Goal: Use online tool/utility

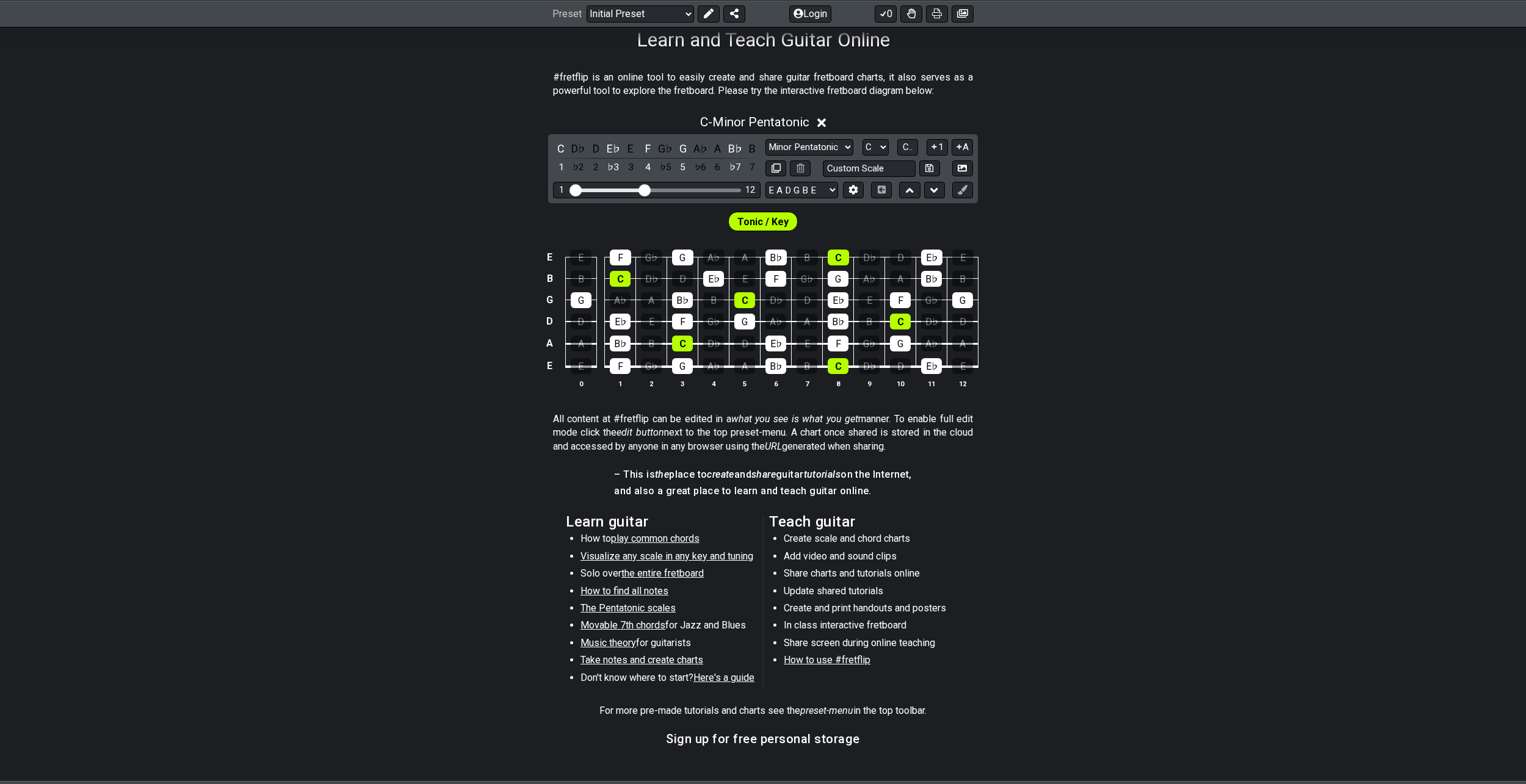
scroll to position [203, 0]
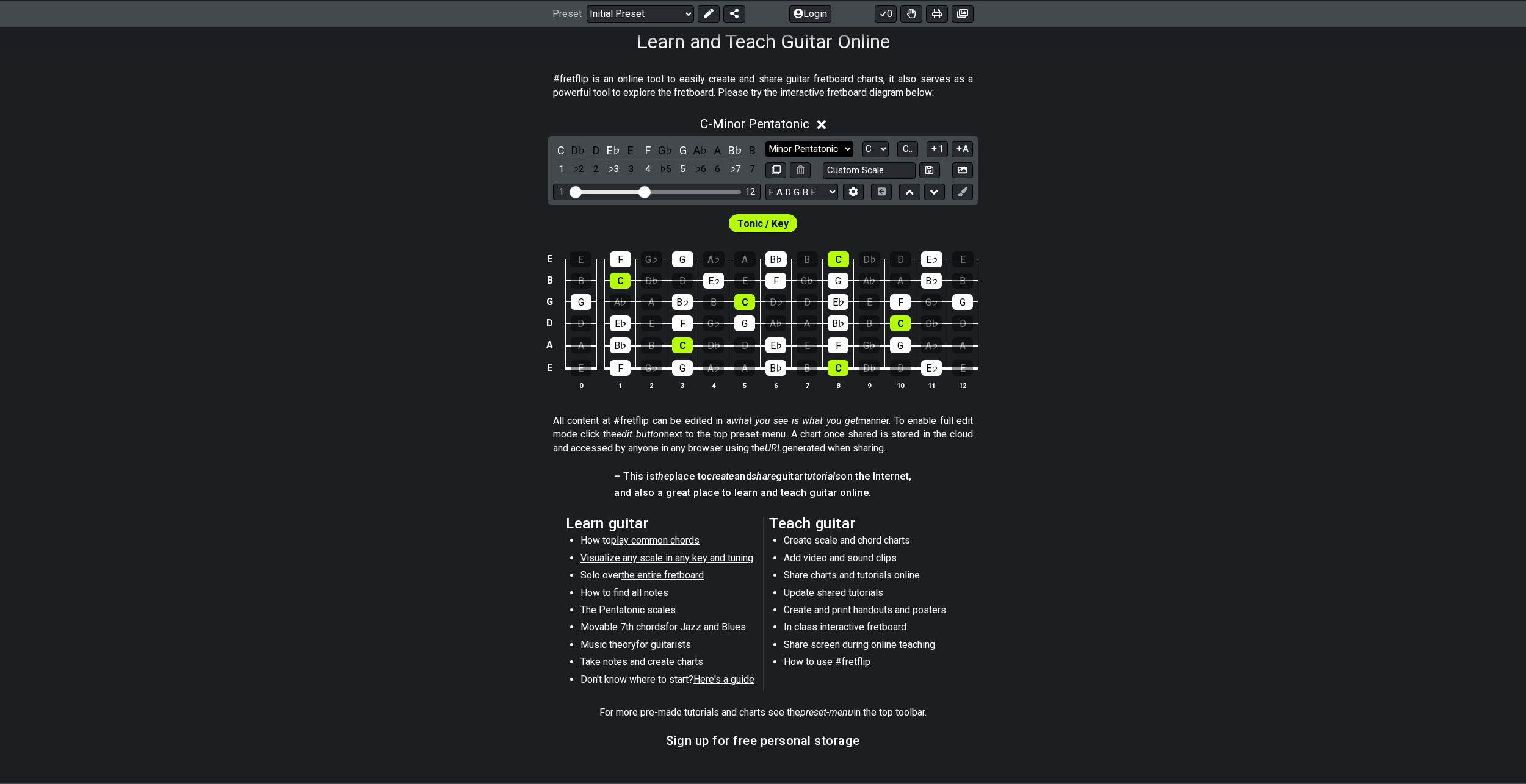
click at [805, 152] on select "Minor Pentatonic Click to edit Minor Pentatonic Major Pentatonic Minor Blues Ma…" at bounding box center [809, 149] width 88 height 16
select select "Lydian"
click at [766, 141] on select "Minor Pentatonic Click to edit Minor Pentatonic Major Pentatonic Minor Blues Ma…" at bounding box center [809, 149] width 88 height 16
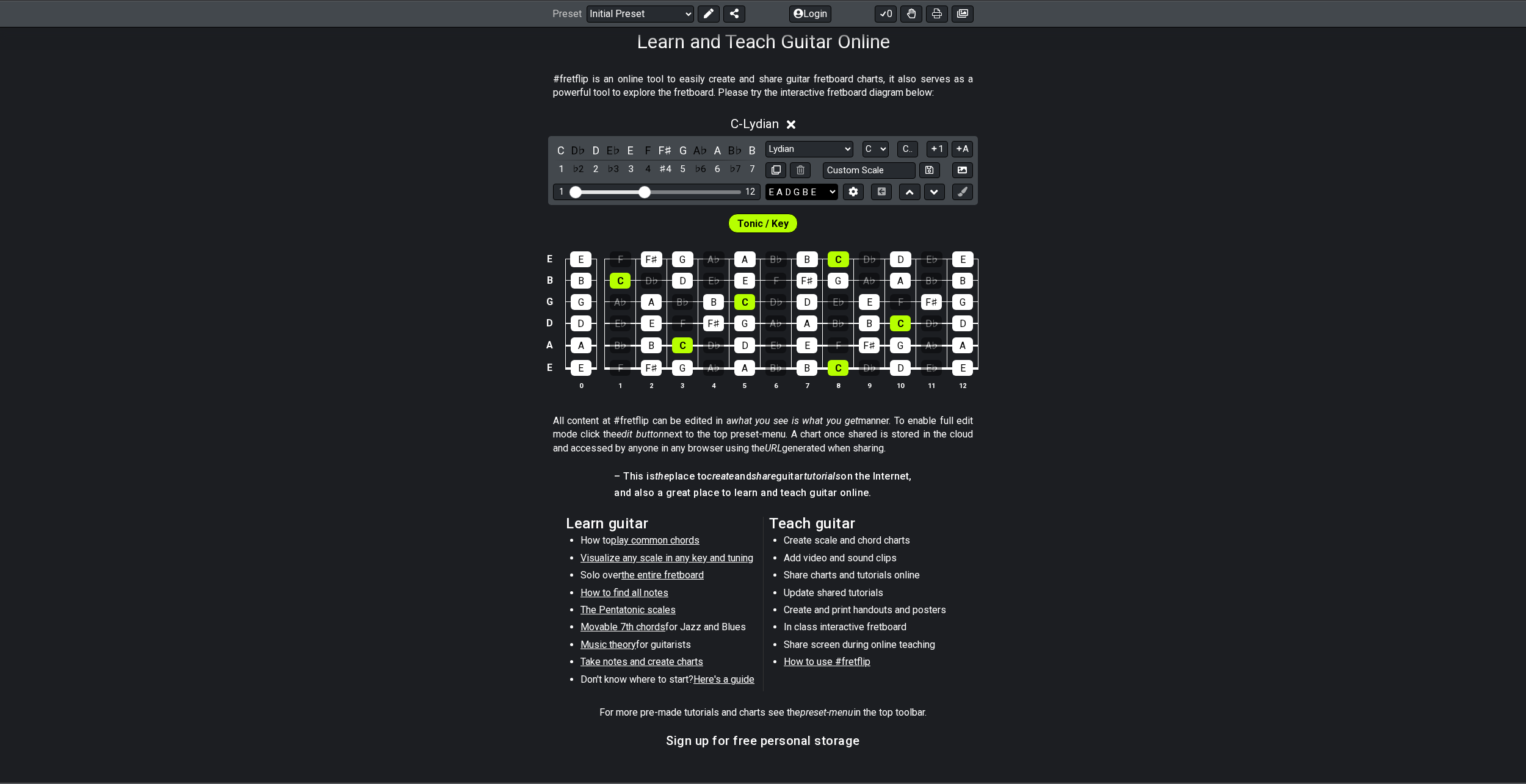
click at [830, 189] on select "E A D G B E E A D G B E E A D G B E B E A D F♯ B A D G C E A D A D G B E E♭ A♭ …" at bounding box center [802, 191] width 72 height 16
click at [831, 192] on select "E A D G B E E A D G B E E A D G B E B E A D F♯ B A D G C E A D A D G B E E♭ A♭ …" at bounding box center [802, 191] width 72 height 16
click at [796, 142] on select "Minor Pentatonic Click to edit Minor Pentatonic Major Pentatonic Minor Blues Ma…" at bounding box center [809, 149] width 88 height 16
click at [583, 153] on div "D♭" at bounding box center [579, 149] width 15 height 16
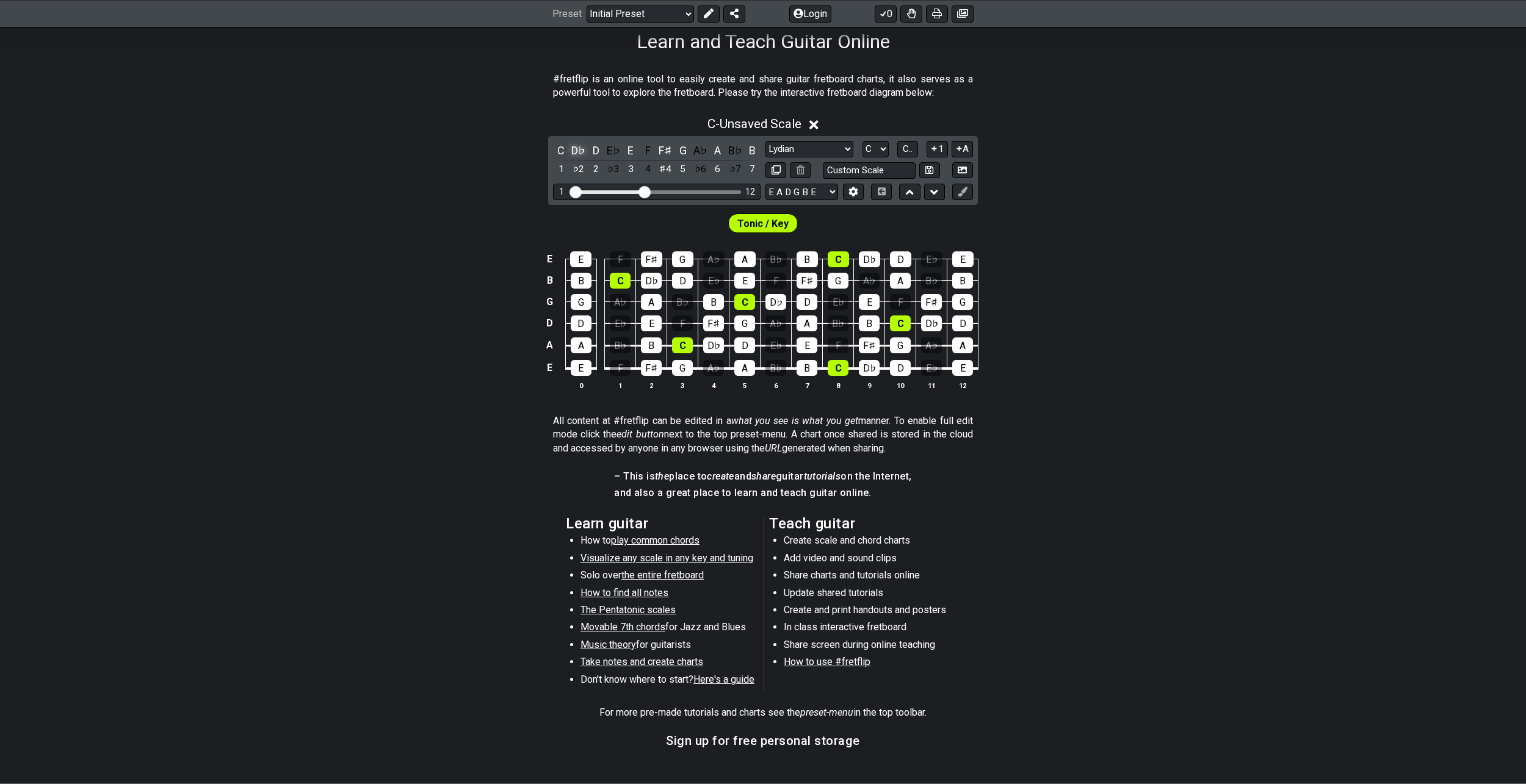
click at [583, 153] on div "D♭" at bounding box center [579, 149] width 15 height 16
click at [559, 152] on div "C" at bounding box center [560, 149] width 15 height 16
click at [578, 155] on div "C♯" at bounding box center [579, 149] width 15 height 16
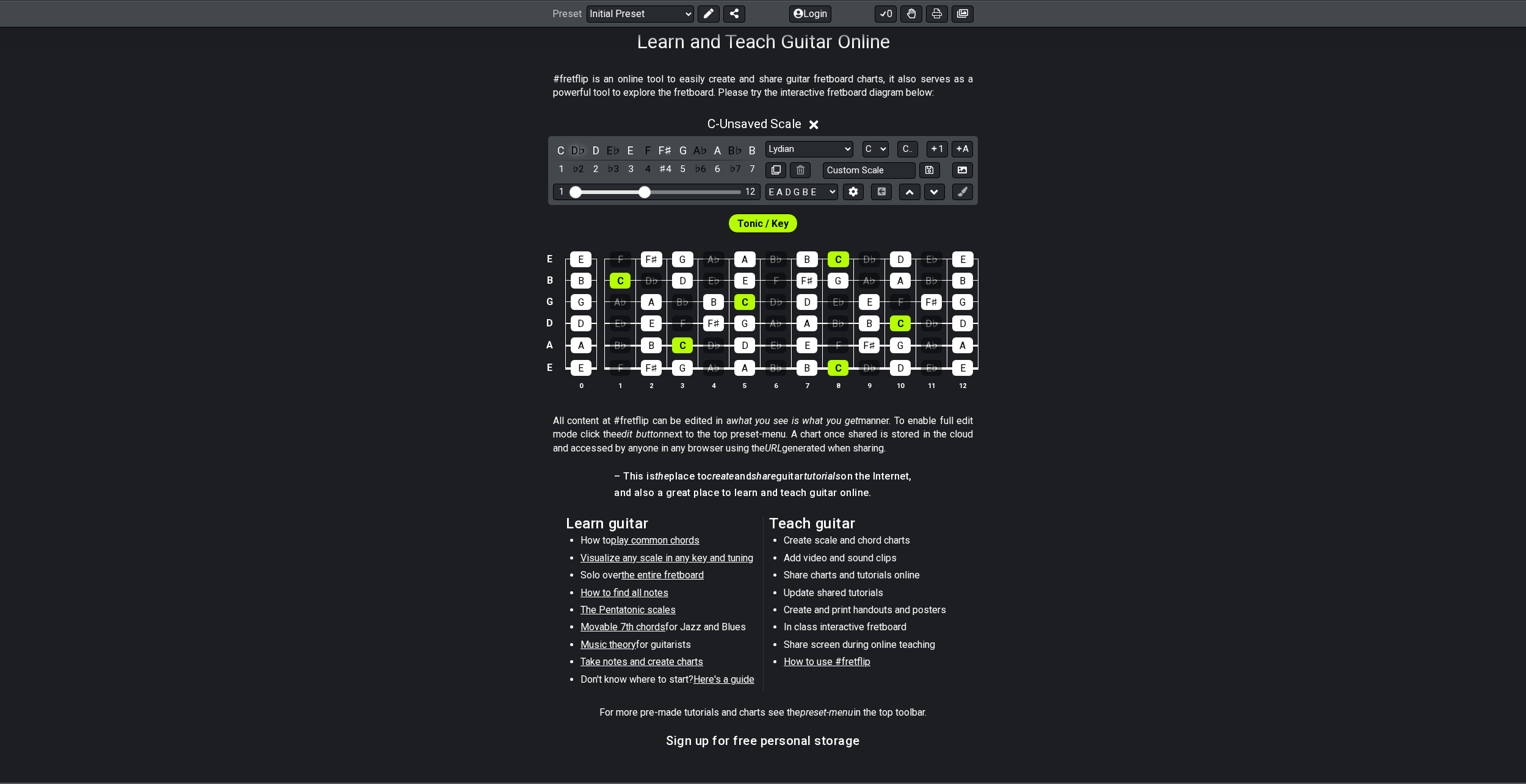
click at [573, 154] on div "D♭" at bounding box center [579, 149] width 15 height 16
click at [573, 154] on div "C♯" at bounding box center [579, 149] width 15 height 16
click at [573, 153] on div "D♭" at bounding box center [579, 149] width 15 height 16
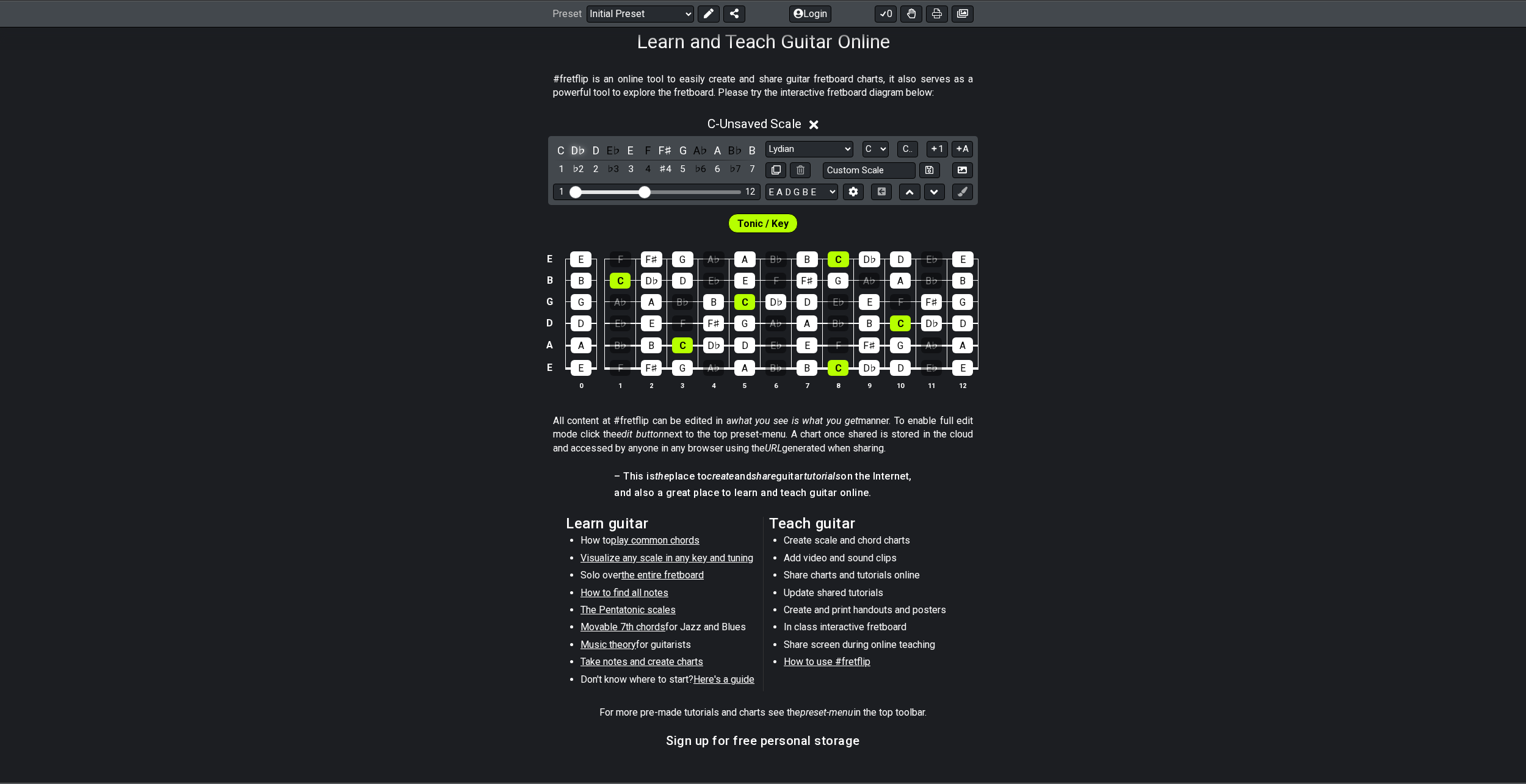
click at [573, 153] on div "D♭" at bounding box center [579, 149] width 15 height 16
click at [613, 150] on div "E♭" at bounding box center [613, 149] width 15 height 16
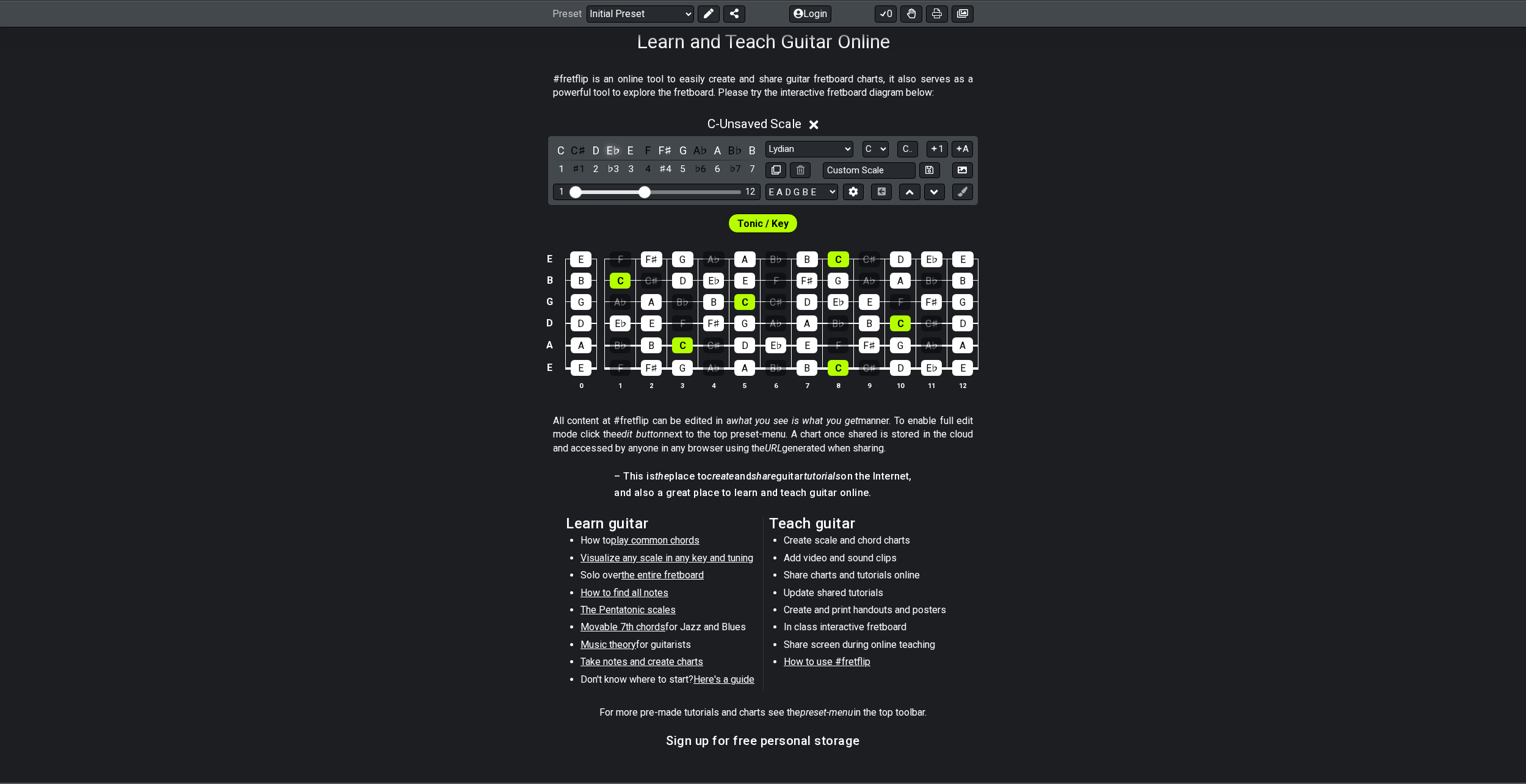
click at [614, 150] on div "E♭" at bounding box center [613, 149] width 15 height 16
drag, startPoint x: 640, startPoint y: 191, endPoint x: 694, endPoint y: 196, distance: 54.2
click at [694, 191] on input "Visible fret range" at bounding box center [657, 191] width 174 height 0
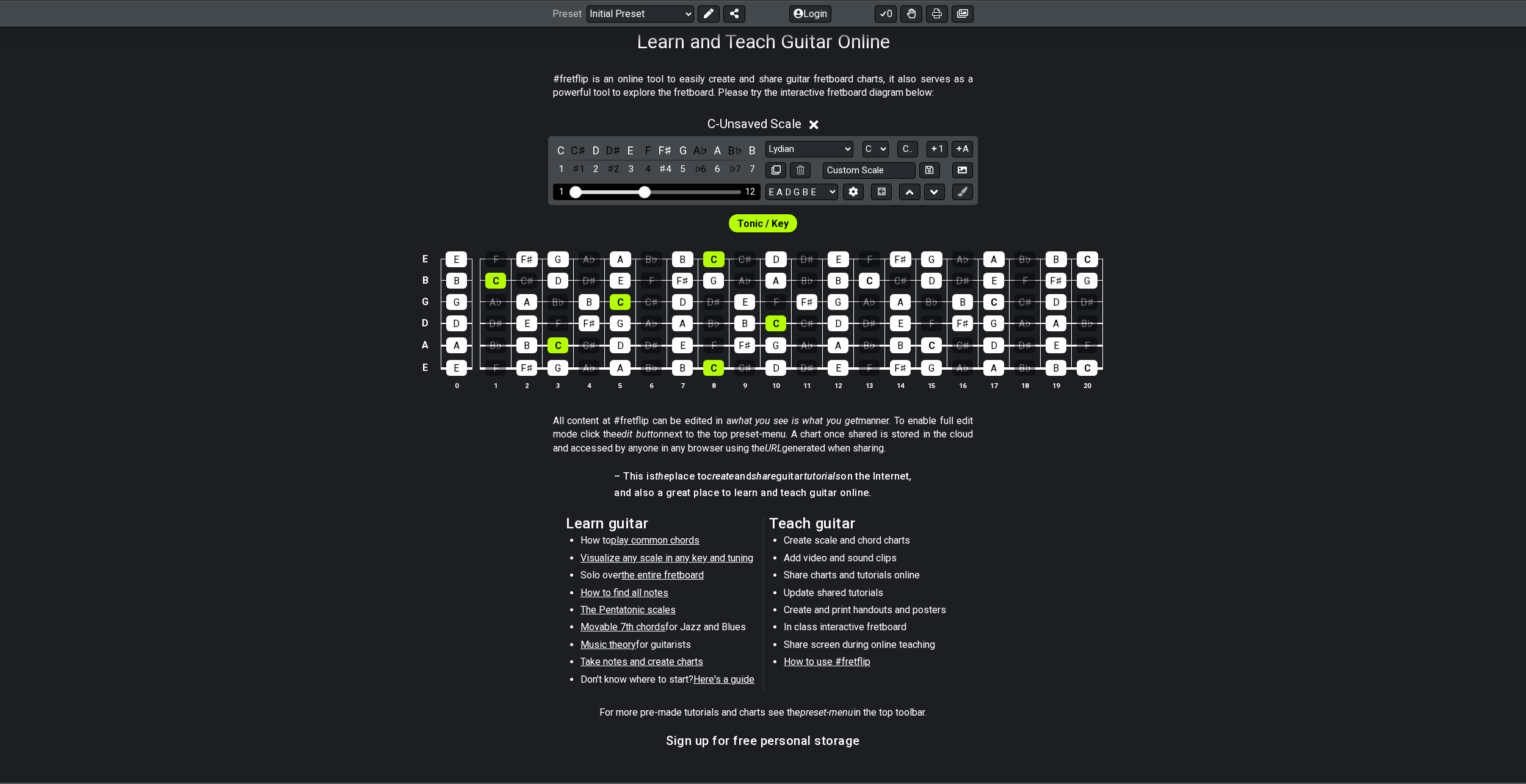
drag, startPoint x: 694, startPoint y: 196, endPoint x: 646, endPoint y: 196, distance: 48.0
click at [646, 191] on input "Visible fret range" at bounding box center [657, 191] width 174 height 0
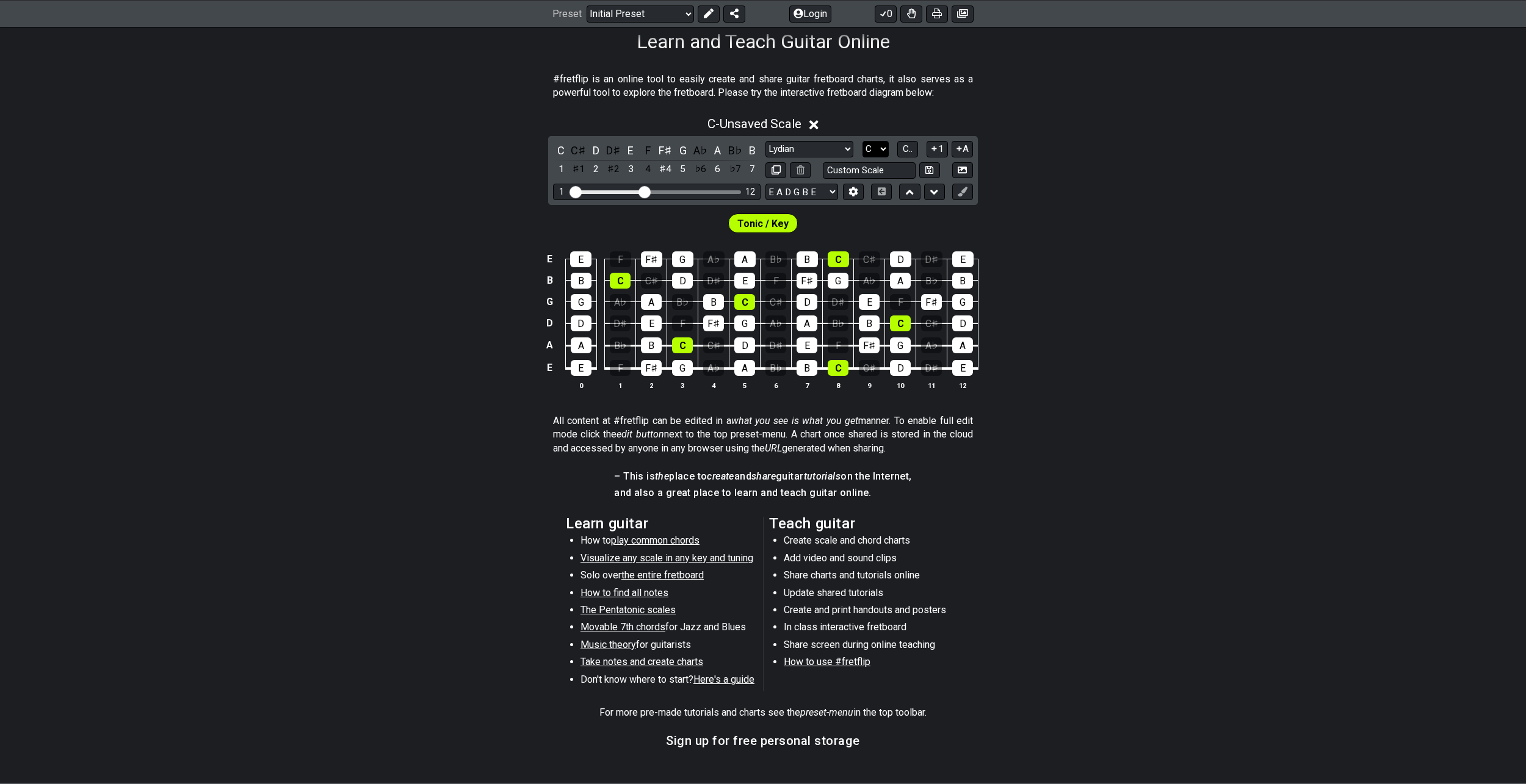
click at [879, 152] on select "A♭ A A♯ B♭ B C C♯ D♭ D D♯ E♭ E F F♯ G♭ G G♯" at bounding box center [875, 149] width 26 height 16
select select "F"
click at [862, 141] on select "A♭ A A♯ B♭ B C C♯ D♭ D D♯ E♭ E F F♯ G♭ G G♯" at bounding box center [875, 149] width 26 height 16
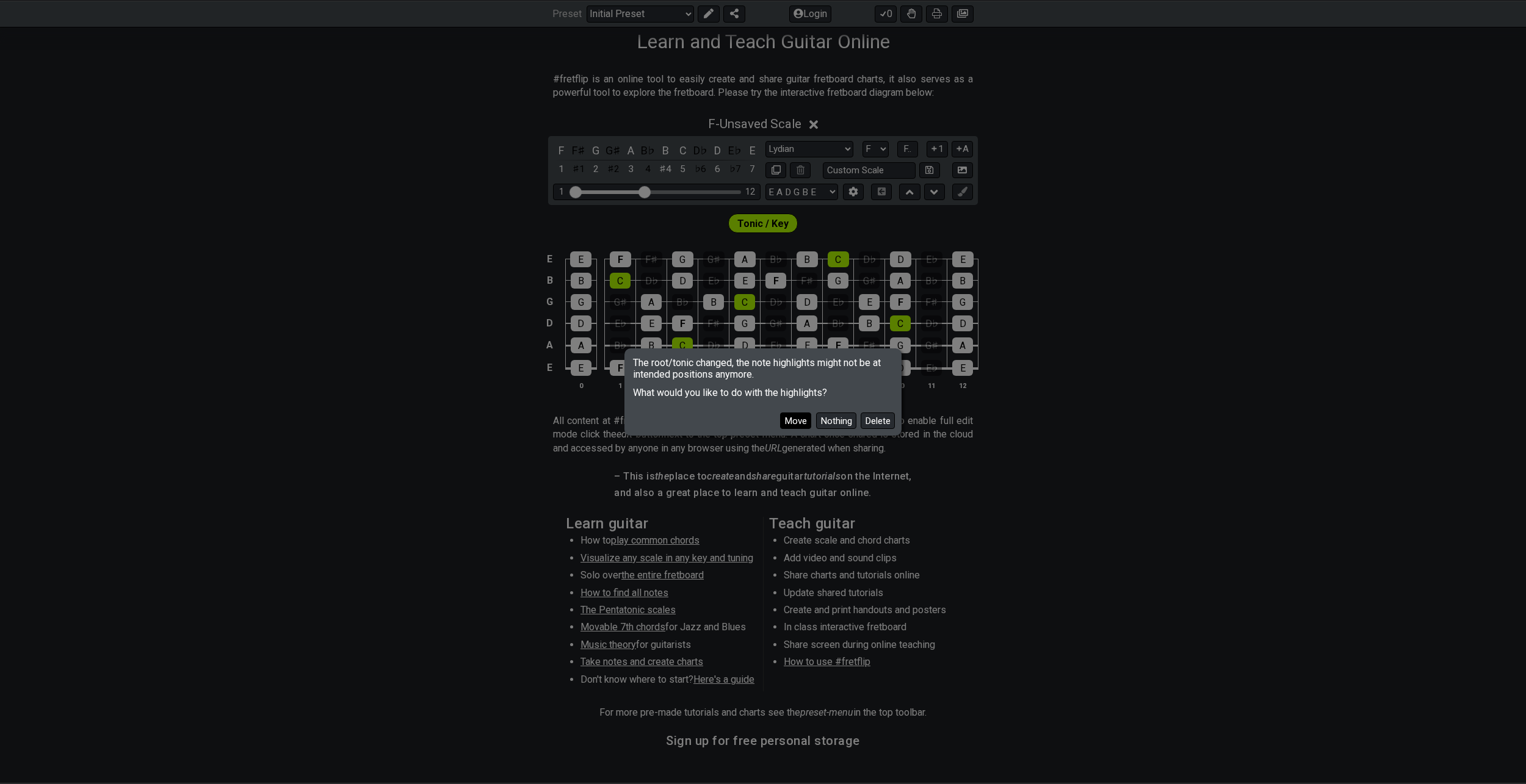
click at [788, 422] on button "Move" at bounding box center [796, 420] width 31 height 16
